Goal: Check status

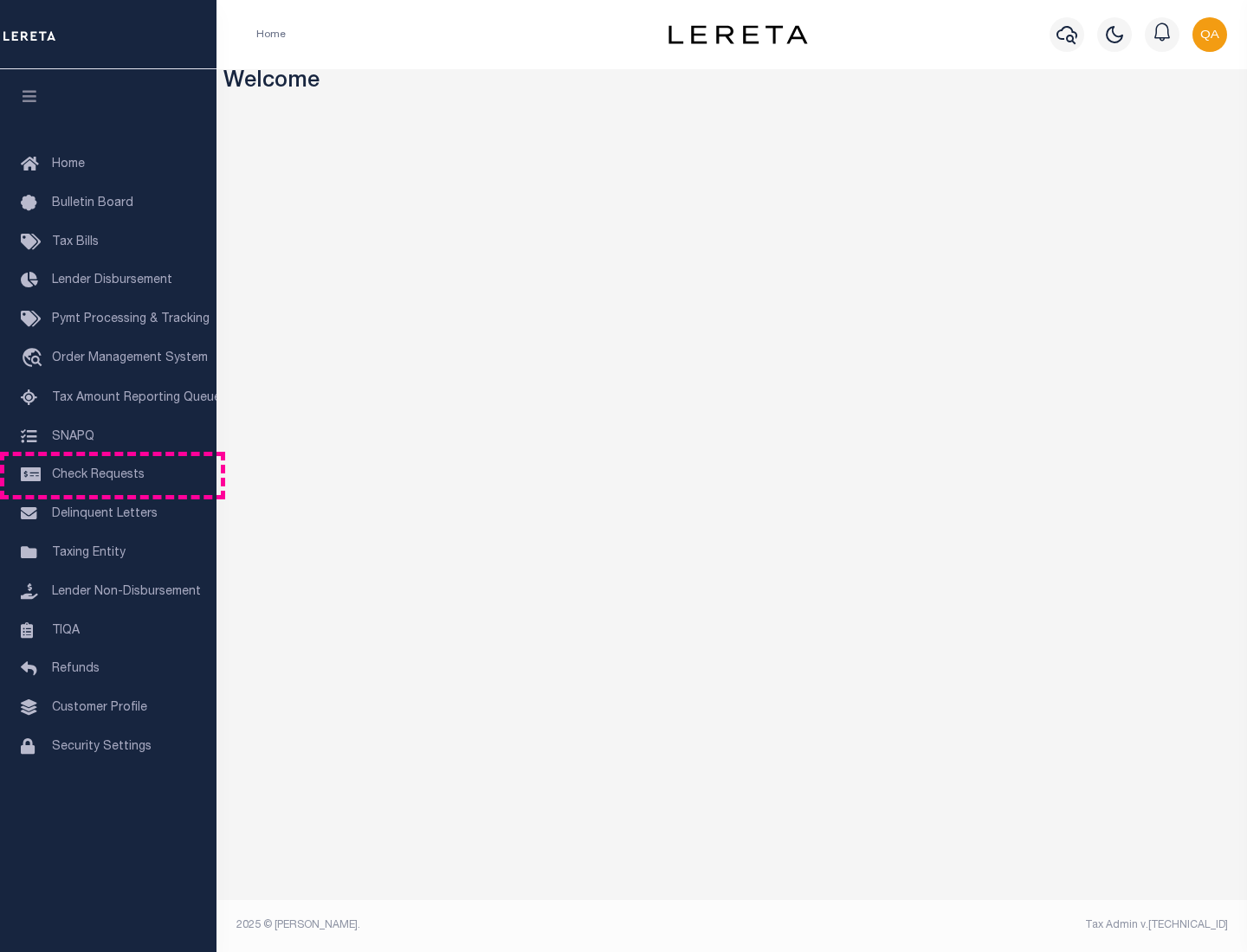
click at [108, 476] on span "Check Requests" at bounding box center [98, 475] width 93 height 12
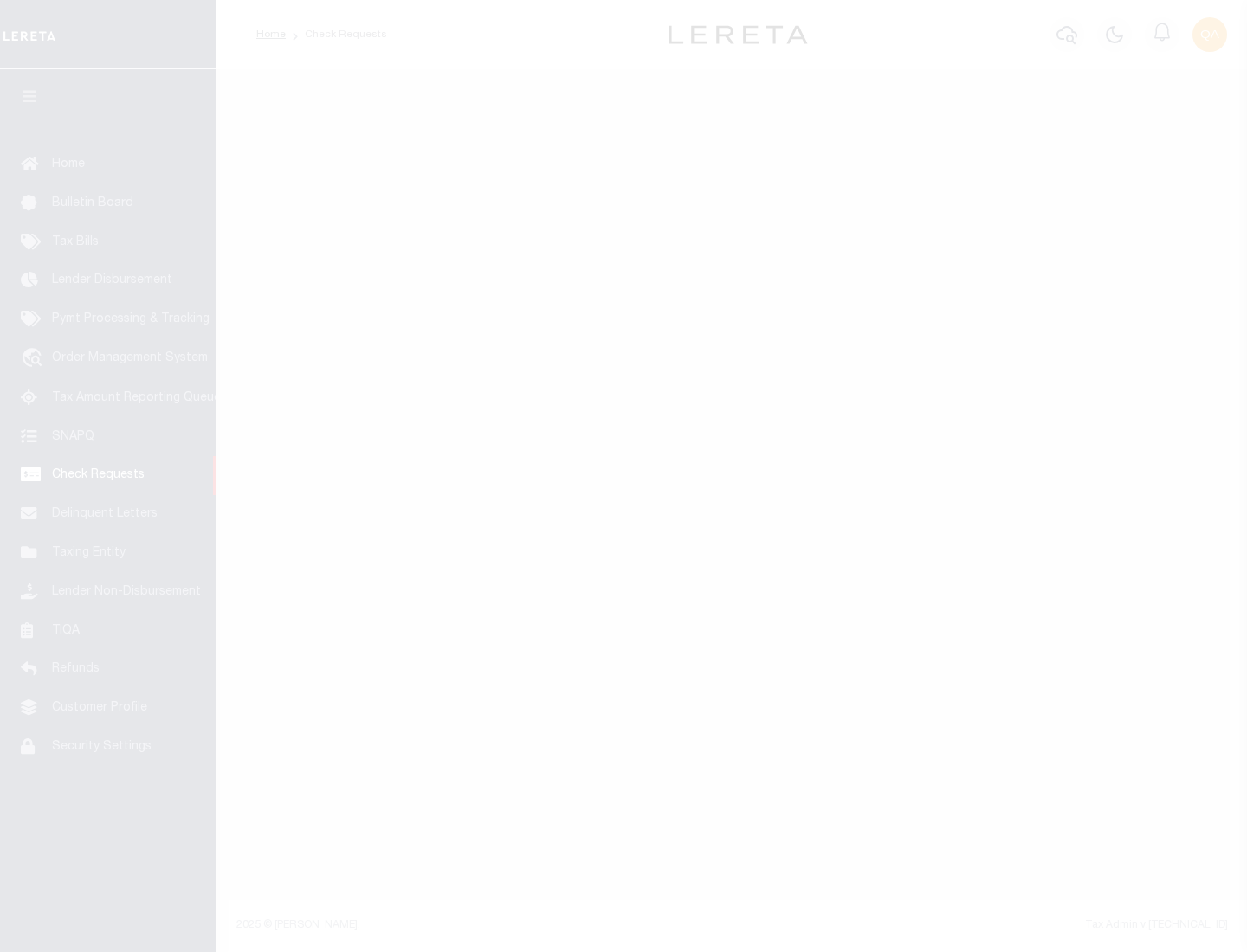
select select "50"
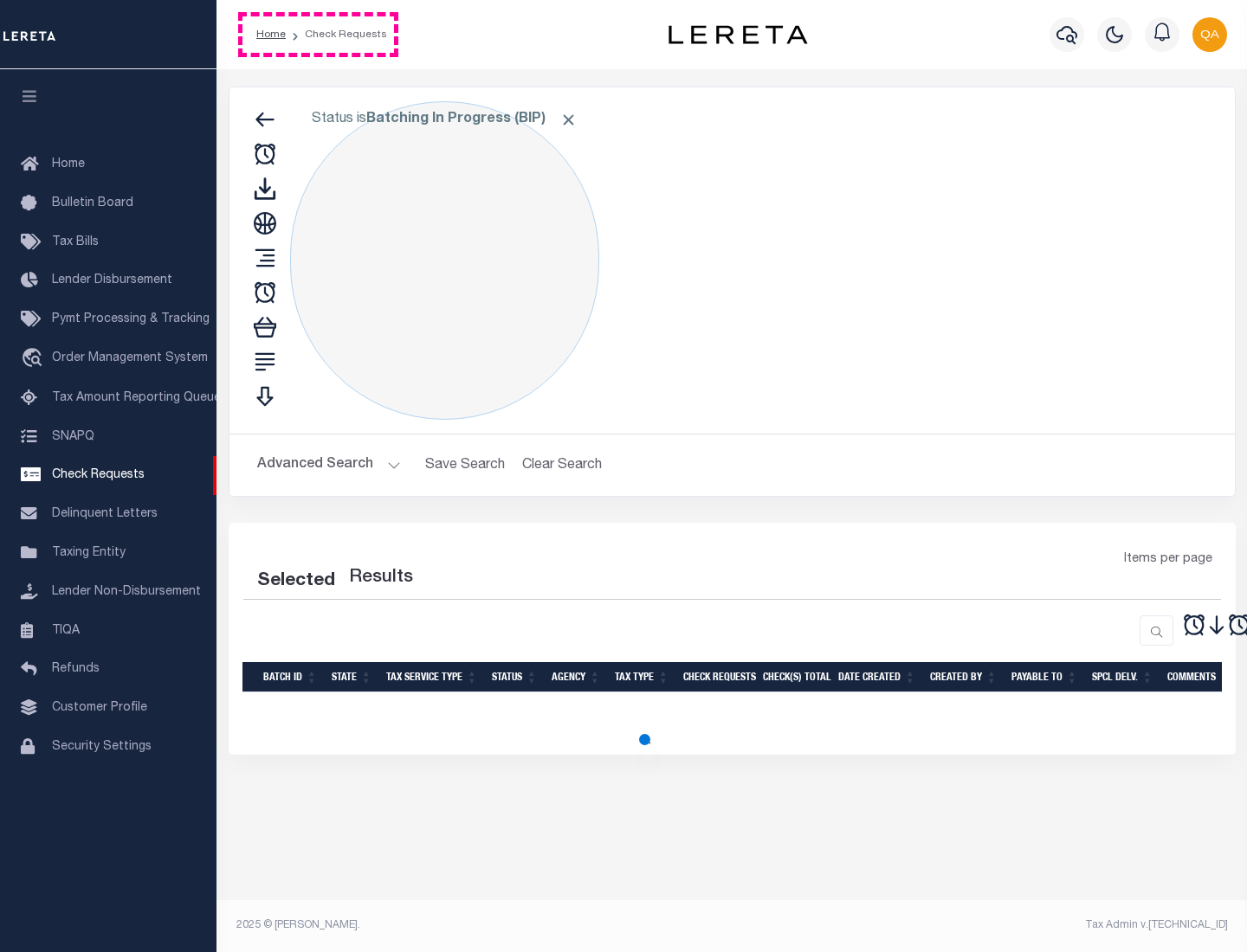
select select "50"
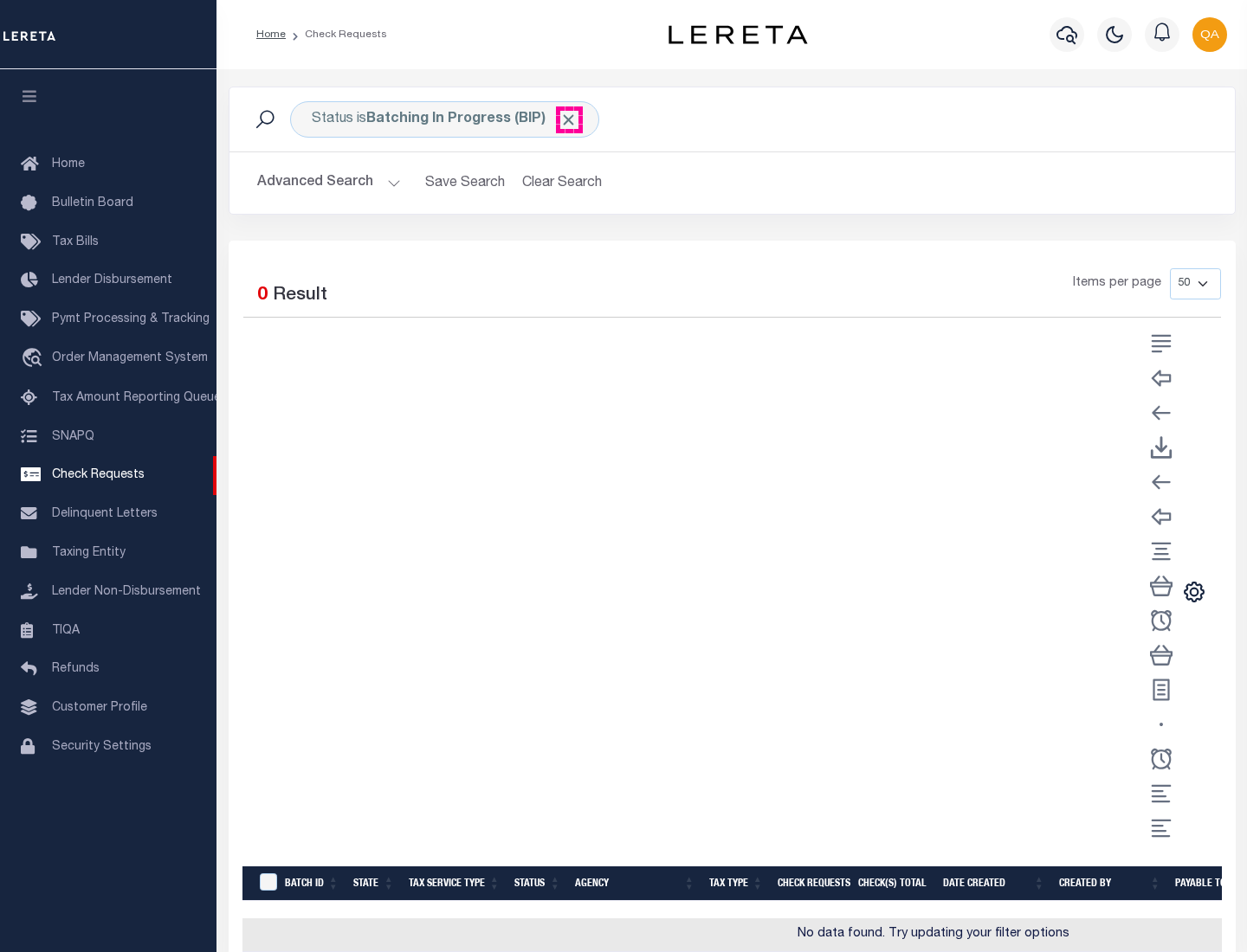
click at [569, 119] on span "Click to Remove" at bounding box center [569, 120] width 19 height 19
